Goal: Communication & Community: Answer question/provide support

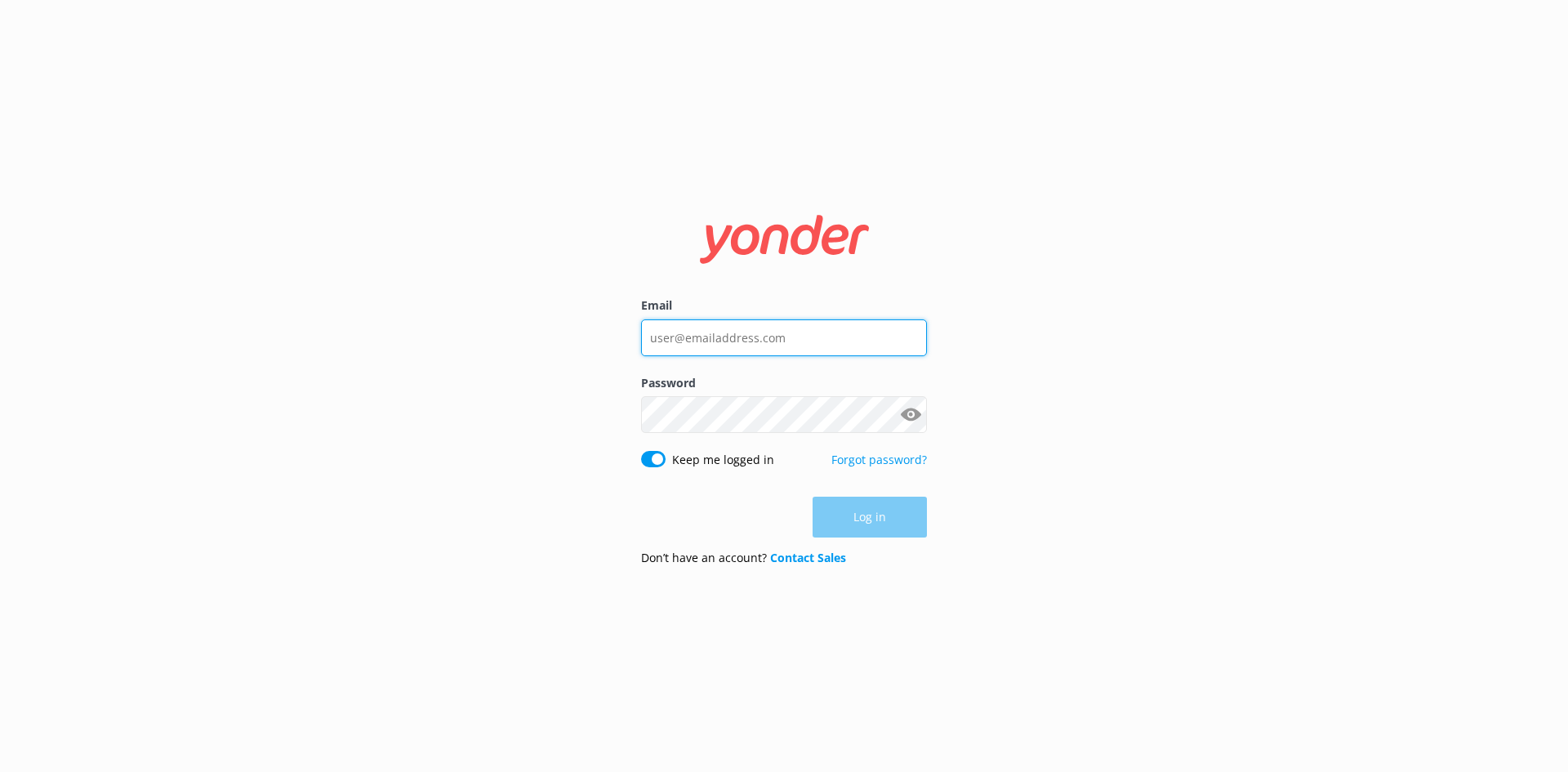
type input "[EMAIL_ADDRESS][DOMAIN_NAME]"
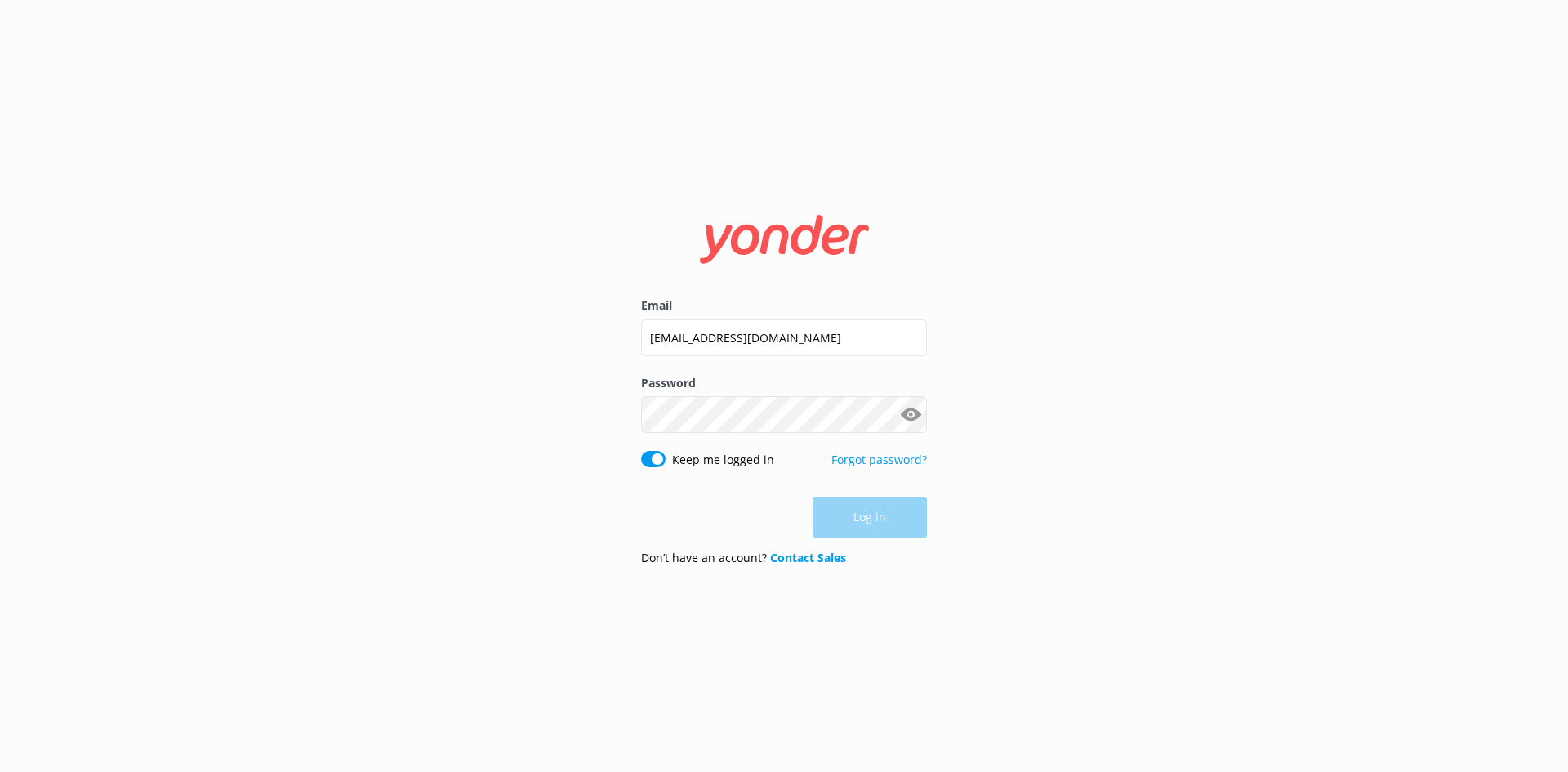
click at [853, 503] on div "Log in" at bounding box center [784, 516] width 286 height 41
click at [858, 513] on button "Log in" at bounding box center [869, 517] width 115 height 41
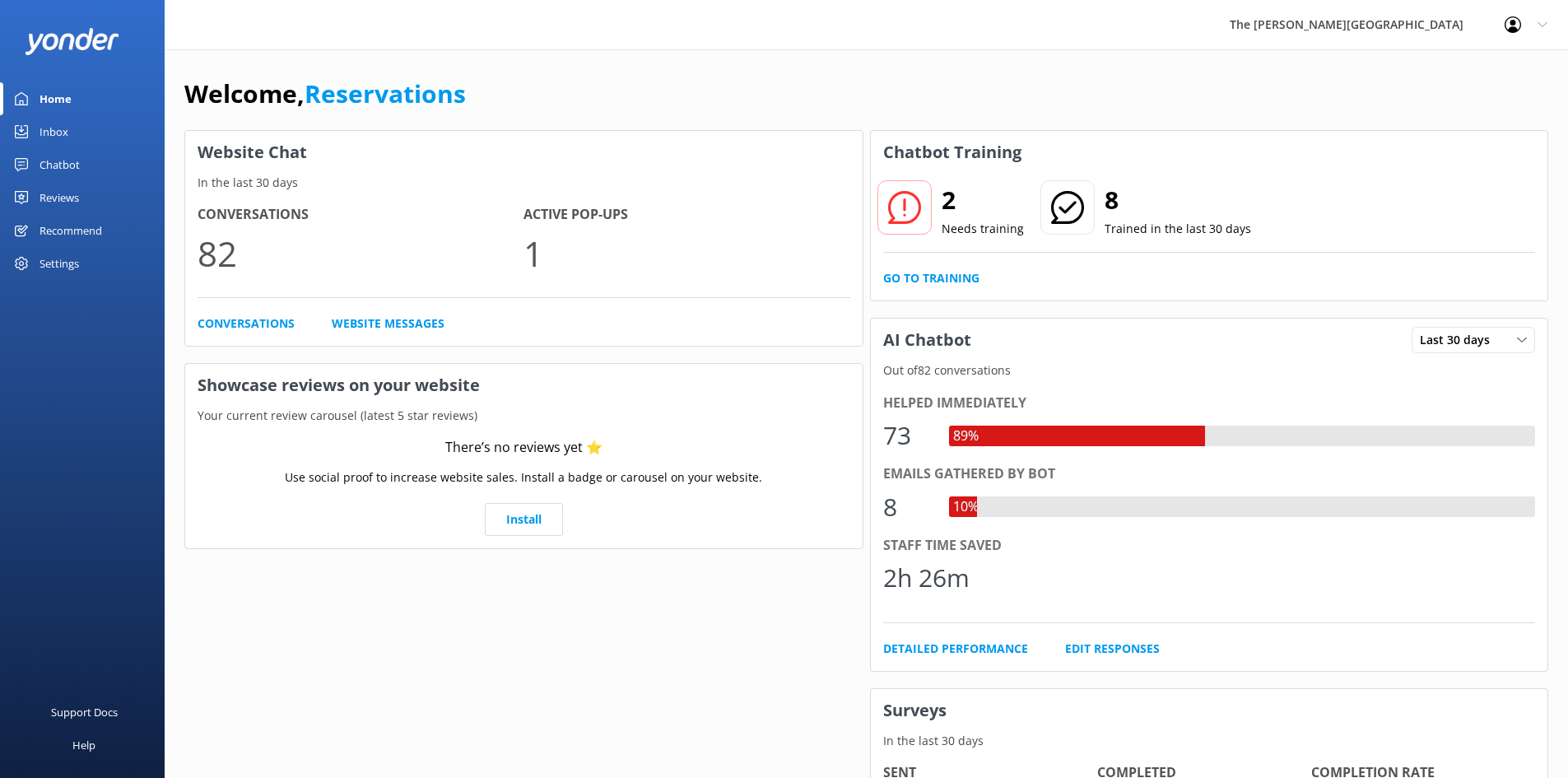
click at [66, 132] on div "Inbox" at bounding box center [54, 132] width 29 height 33
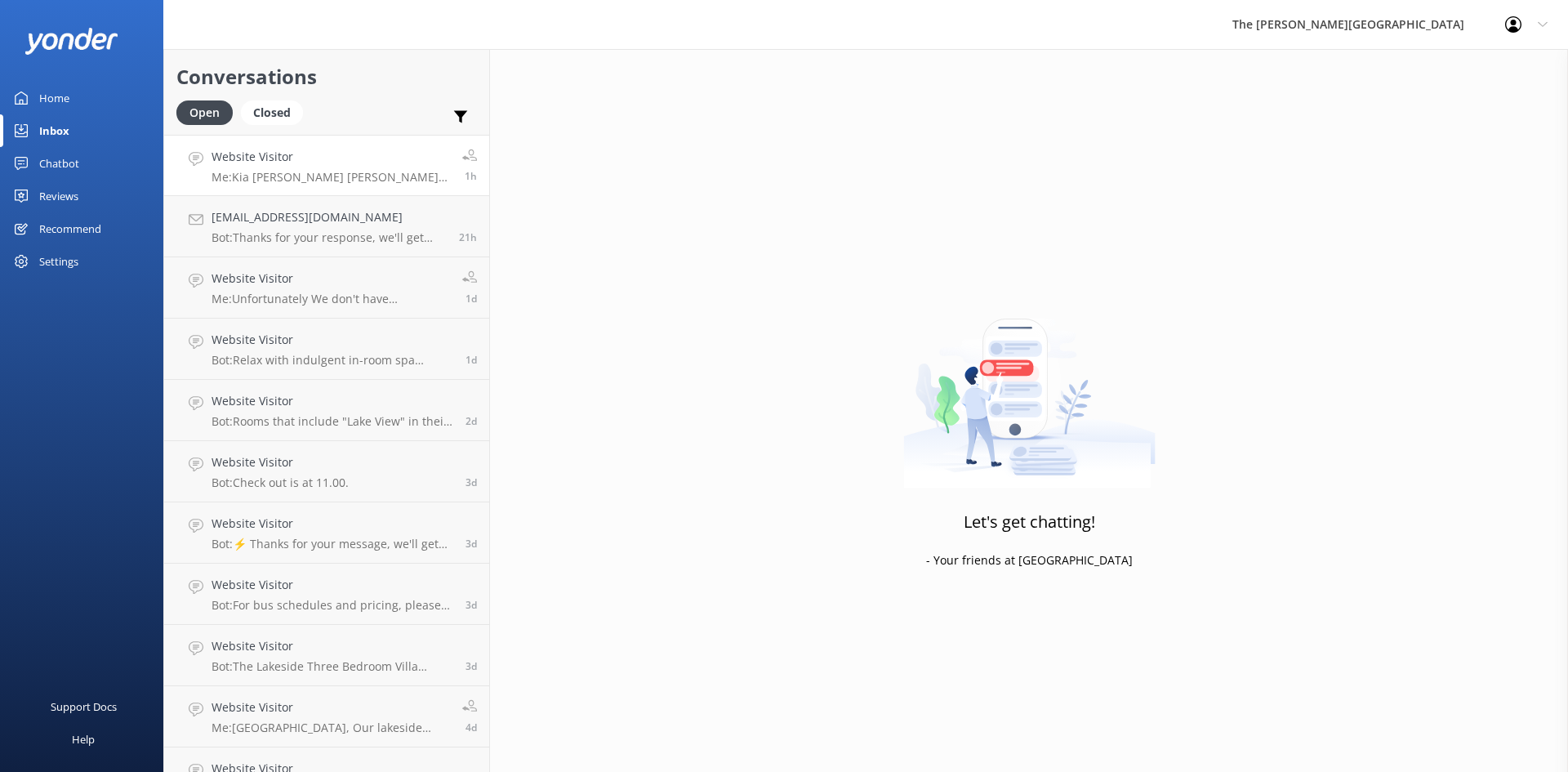
click at [320, 159] on h4 "Website Visitor" at bounding box center [331, 157] width 239 height 18
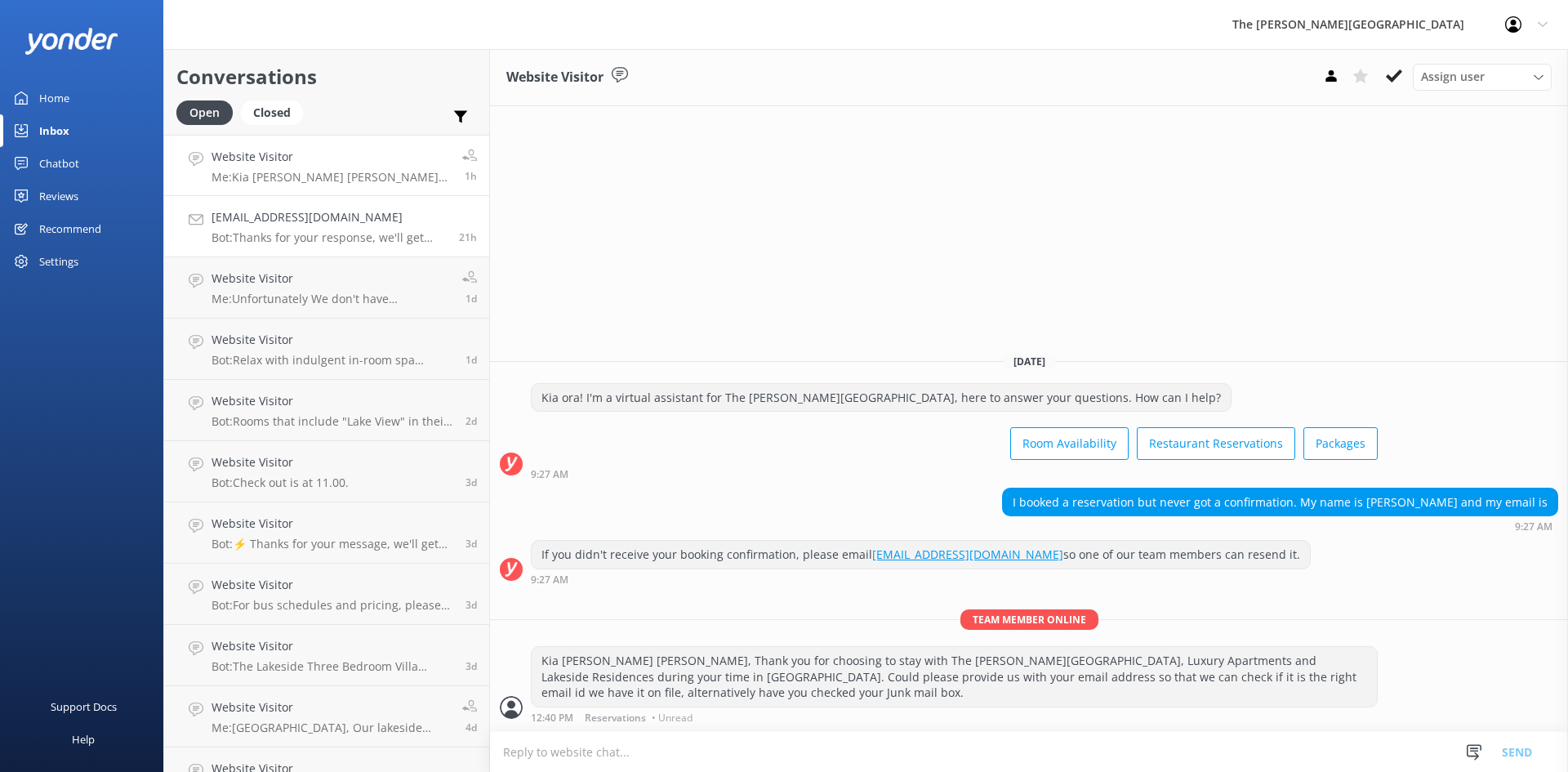
click at [286, 230] on div "[EMAIL_ADDRESS][DOMAIN_NAME] Bot: Thanks for your response, we'll get back to y…" at bounding box center [329, 226] width 235 height 36
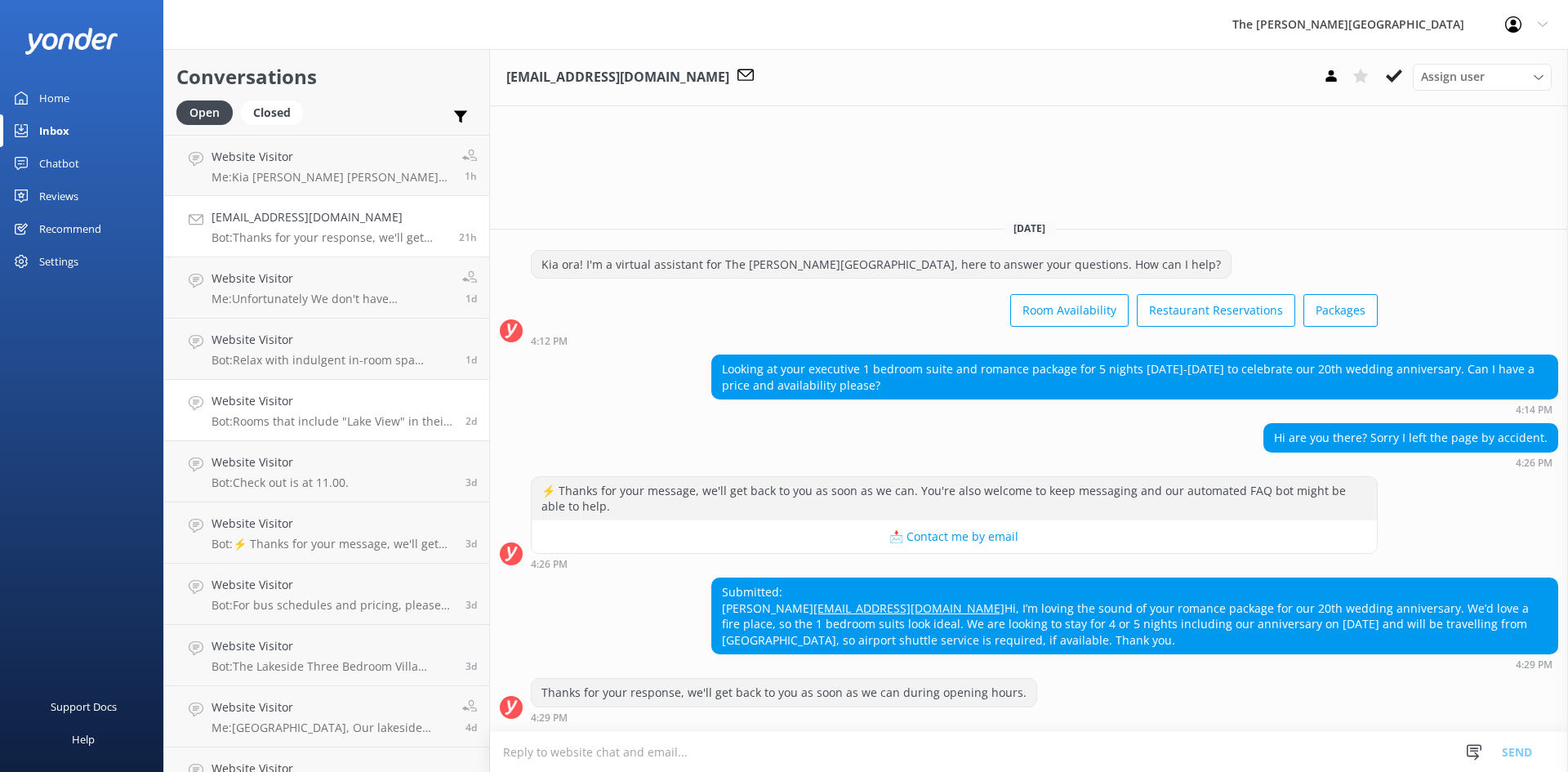
click at [277, 419] on p "Bot: Rooms that include "Lake View" in their name, along with our Penthouses an…" at bounding box center [332, 421] width 241 height 14
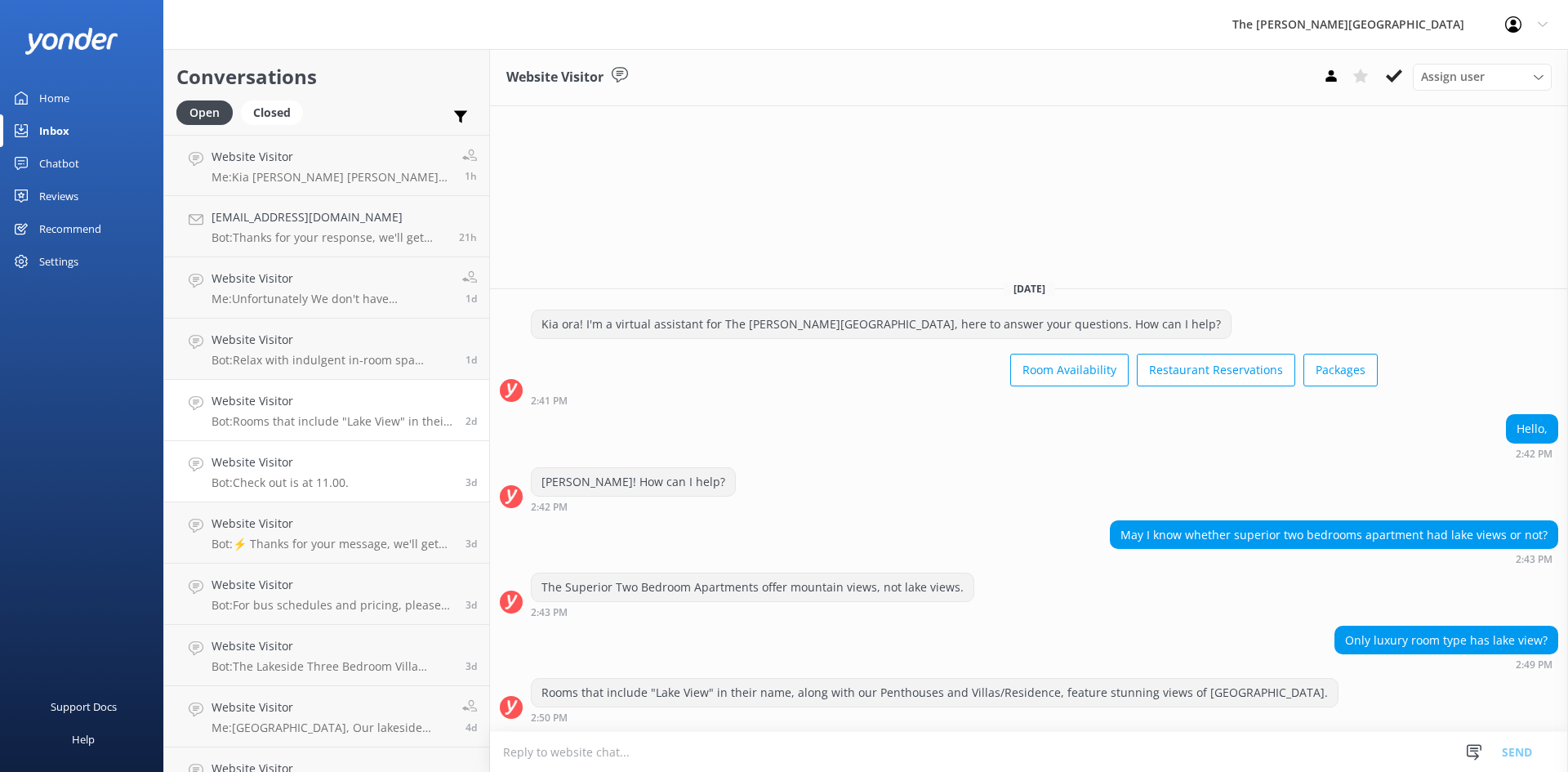
click at [284, 484] on p "Bot: Check out is at 11.00." at bounding box center [280, 483] width 137 height 14
